Goal: Submit feedback/report problem

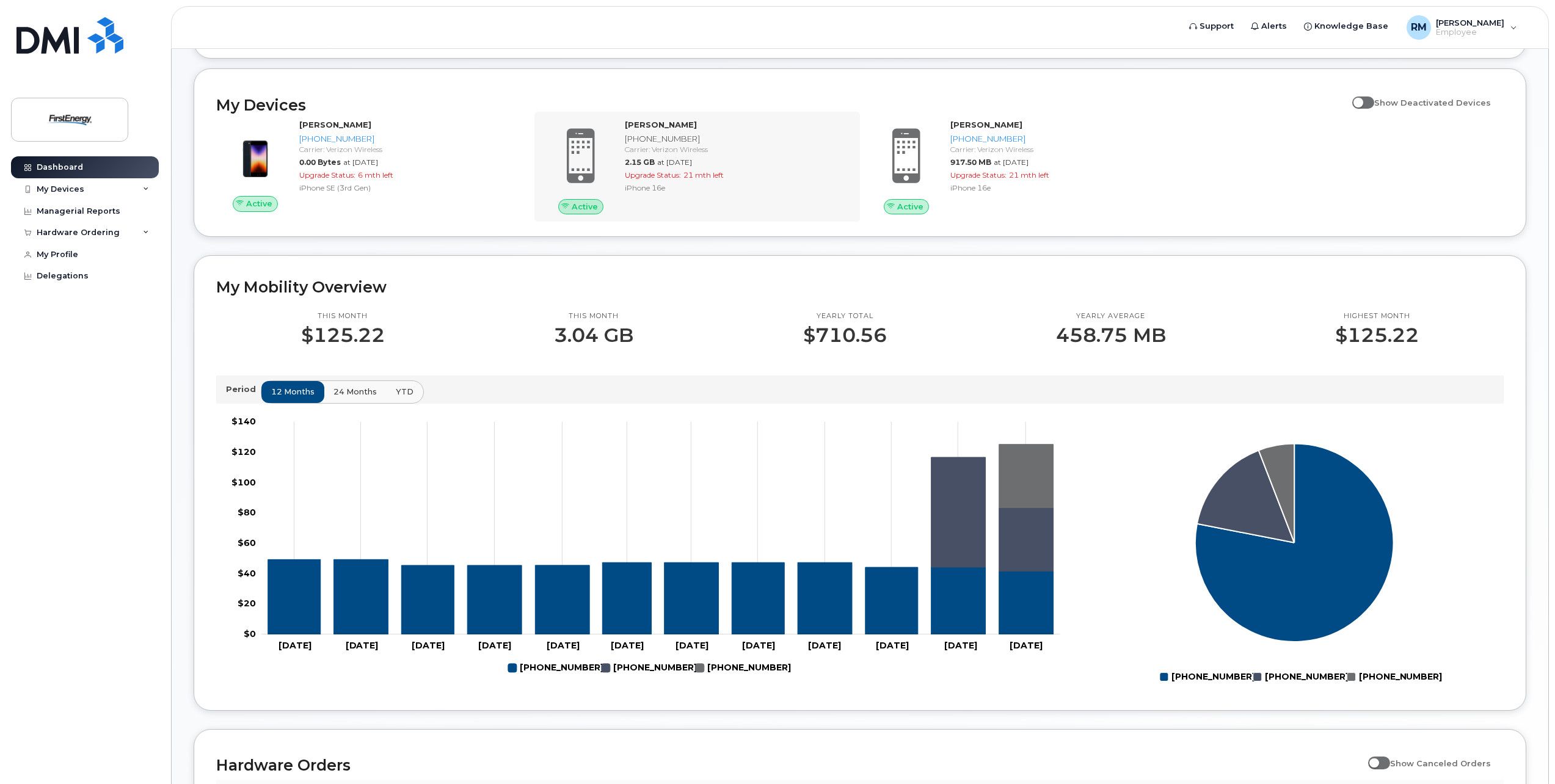
scroll to position [183, 0]
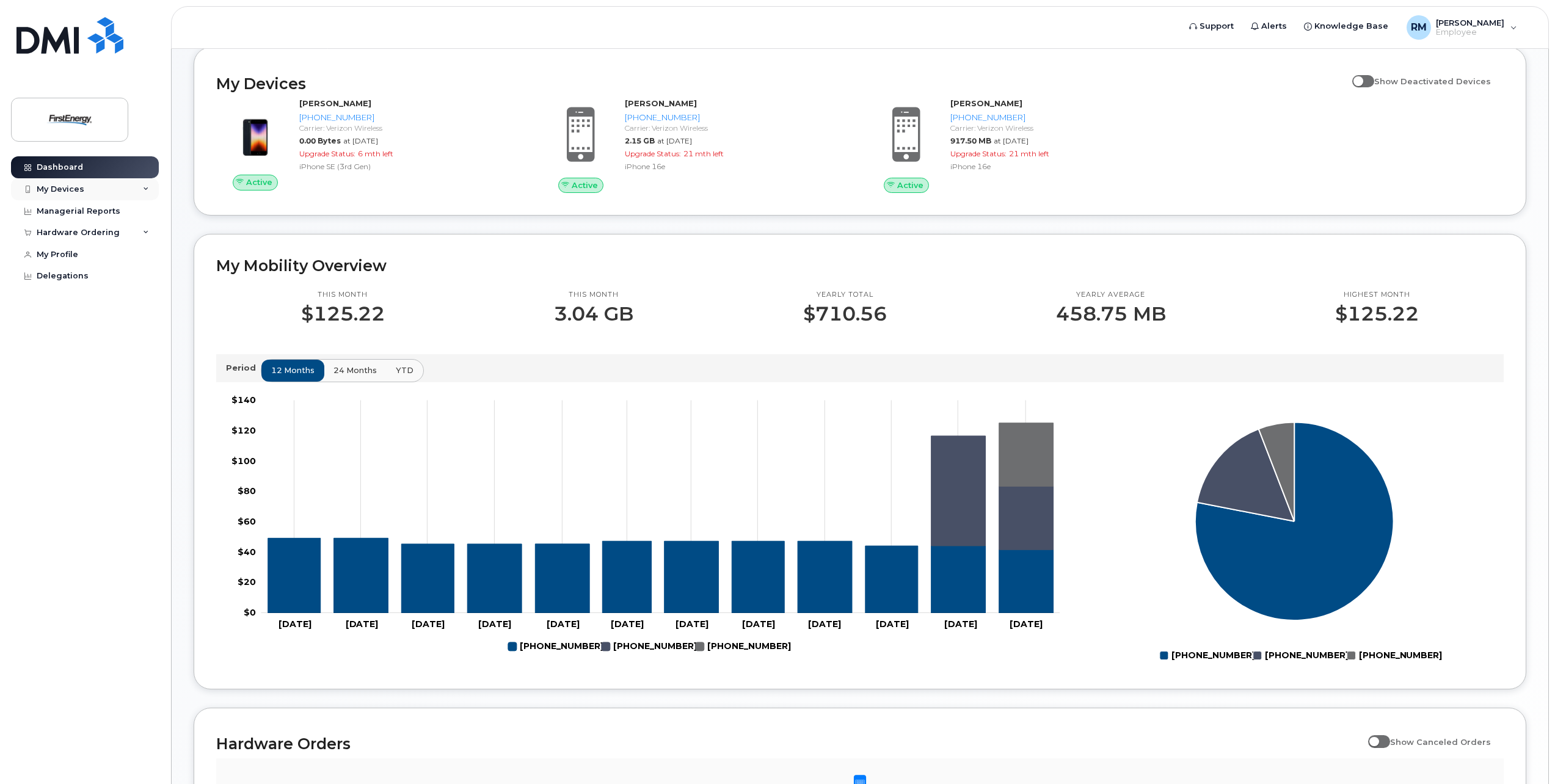
click at [66, 186] on div "My Devices" at bounding box center [60, 189] width 47 height 10
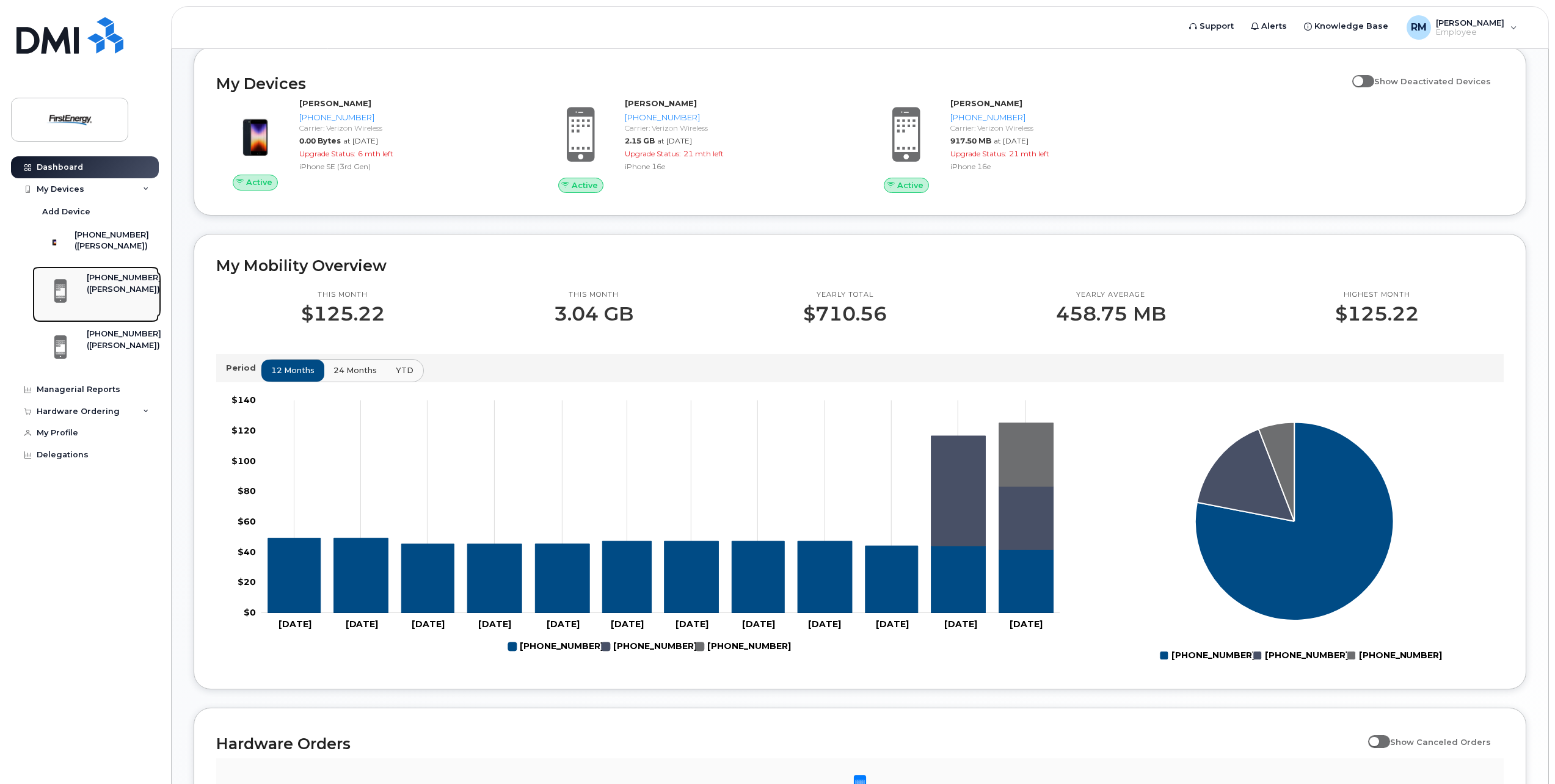
click at [105, 294] on div "([PERSON_NAME])" at bounding box center [124, 289] width 74 height 11
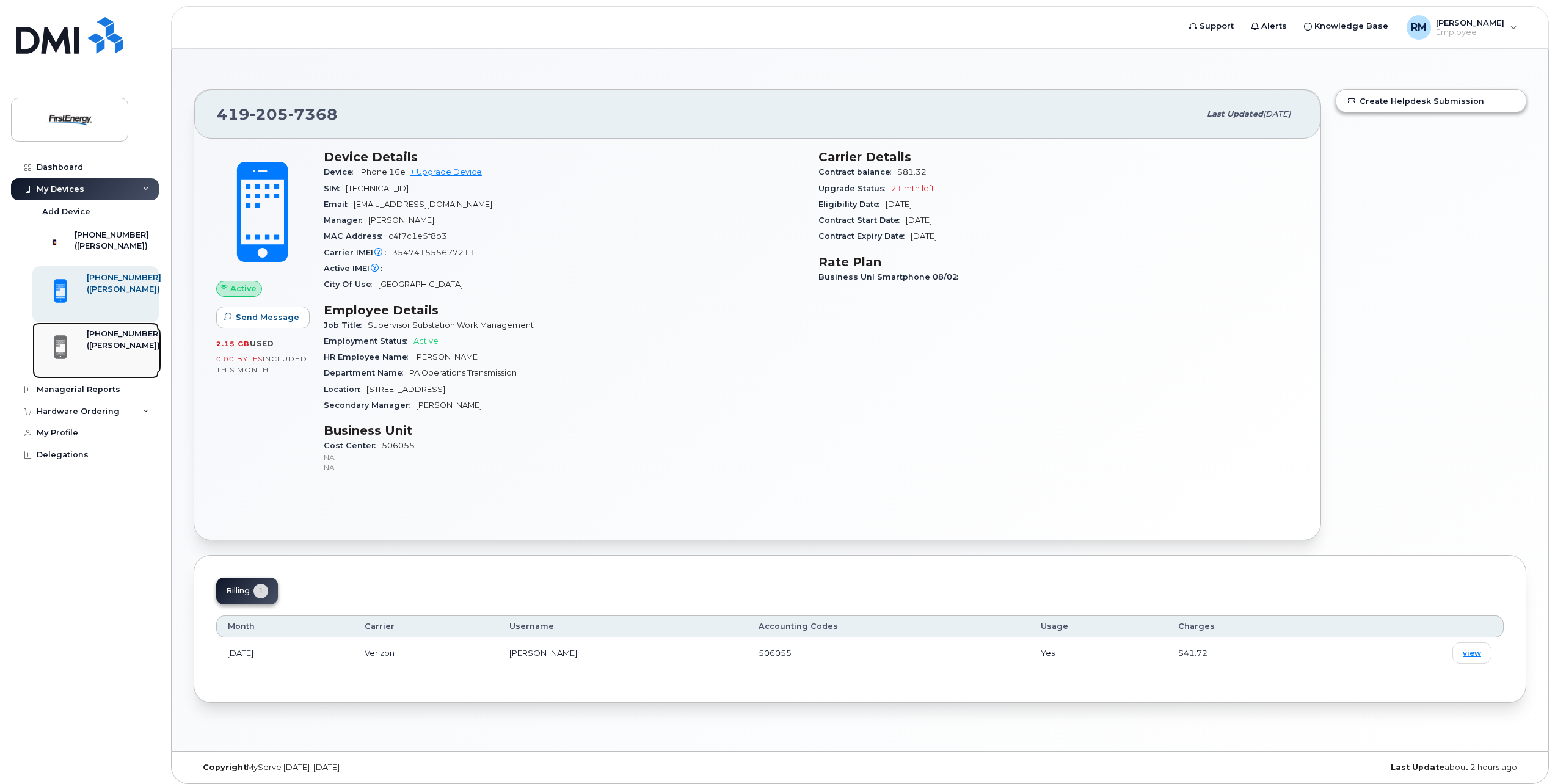
click at [103, 349] on div "([PERSON_NAME])" at bounding box center [124, 346] width 74 height 11
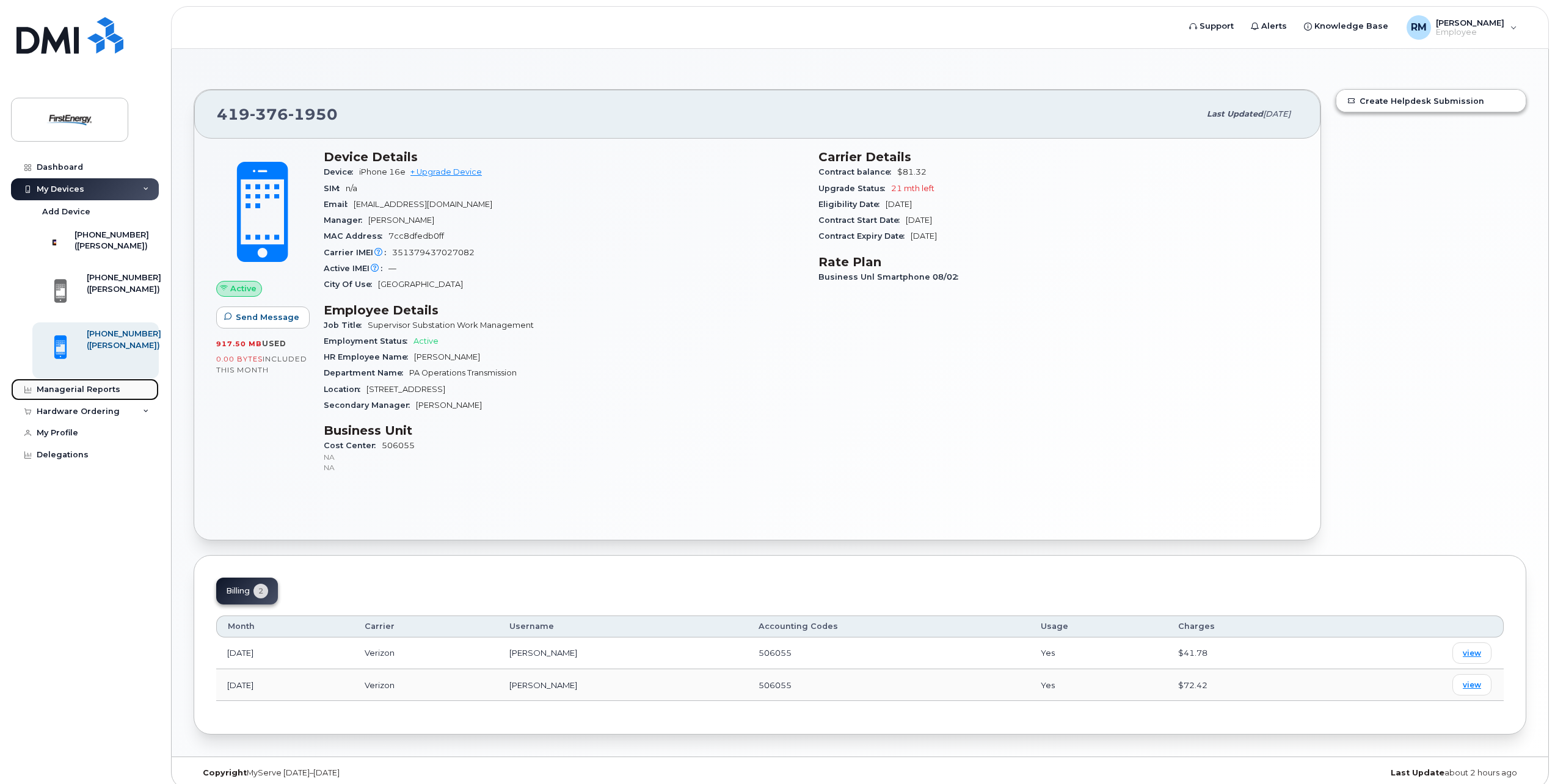
click at [90, 394] on div "Managerial Reports" at bounding box center [78, 390] width 84 height 10
click at [1395, 100] on link "Create Helpdesk Submission" at bounding box center [1431, 100] width 189 height 22
